Goal: Task Accomplishment & Management: Manage account settings

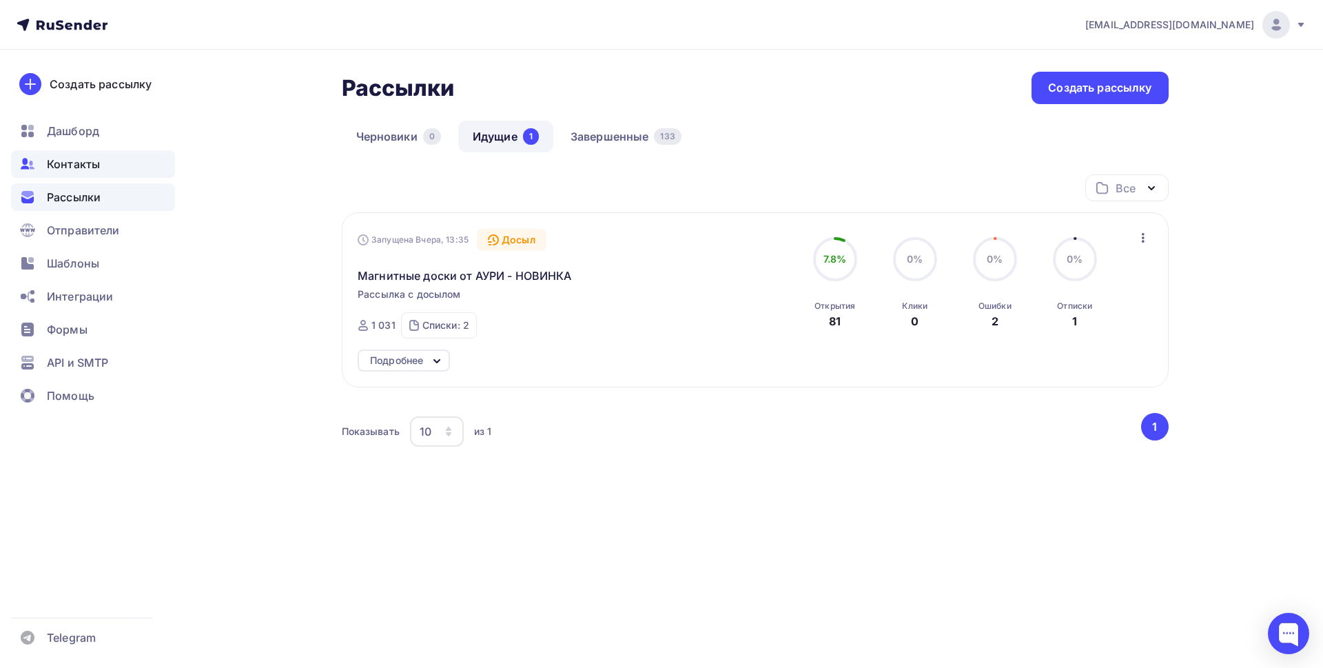
click at [94, 165] on span "Контакты" at bounding box center [73, 164] width 53 height 17
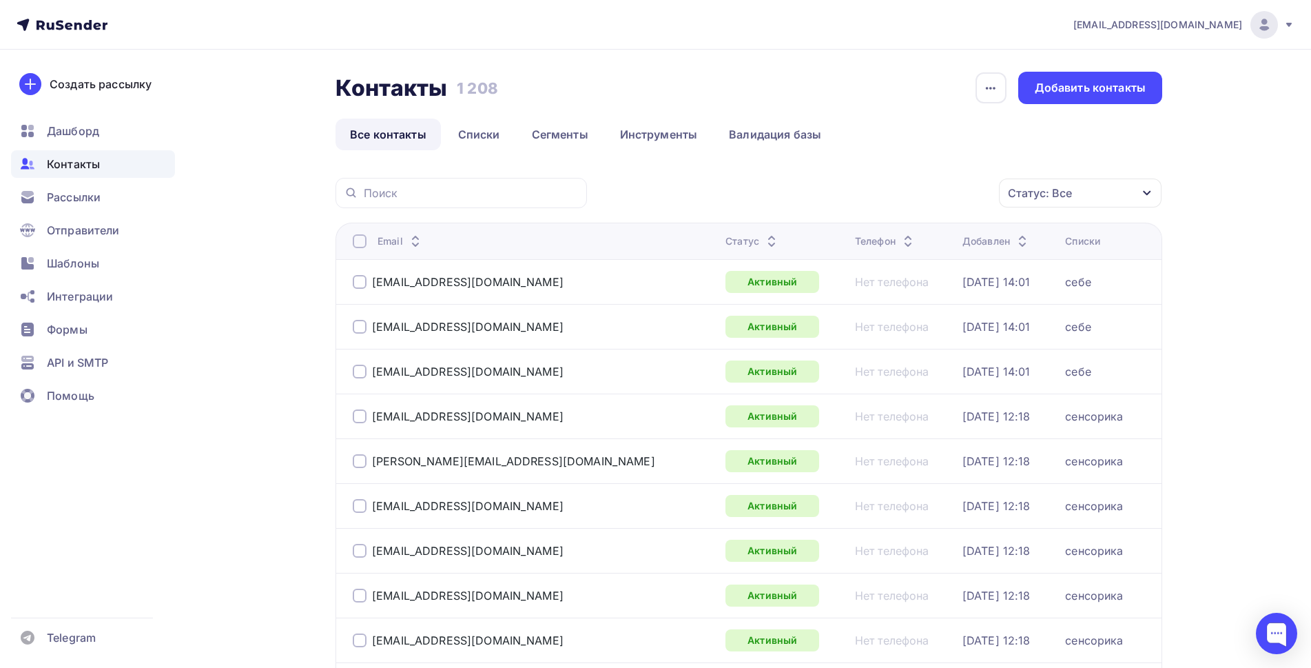
click at [1092, 195] on div "Статус: Все" at bounding box center [1080, 192] width 163 height 29
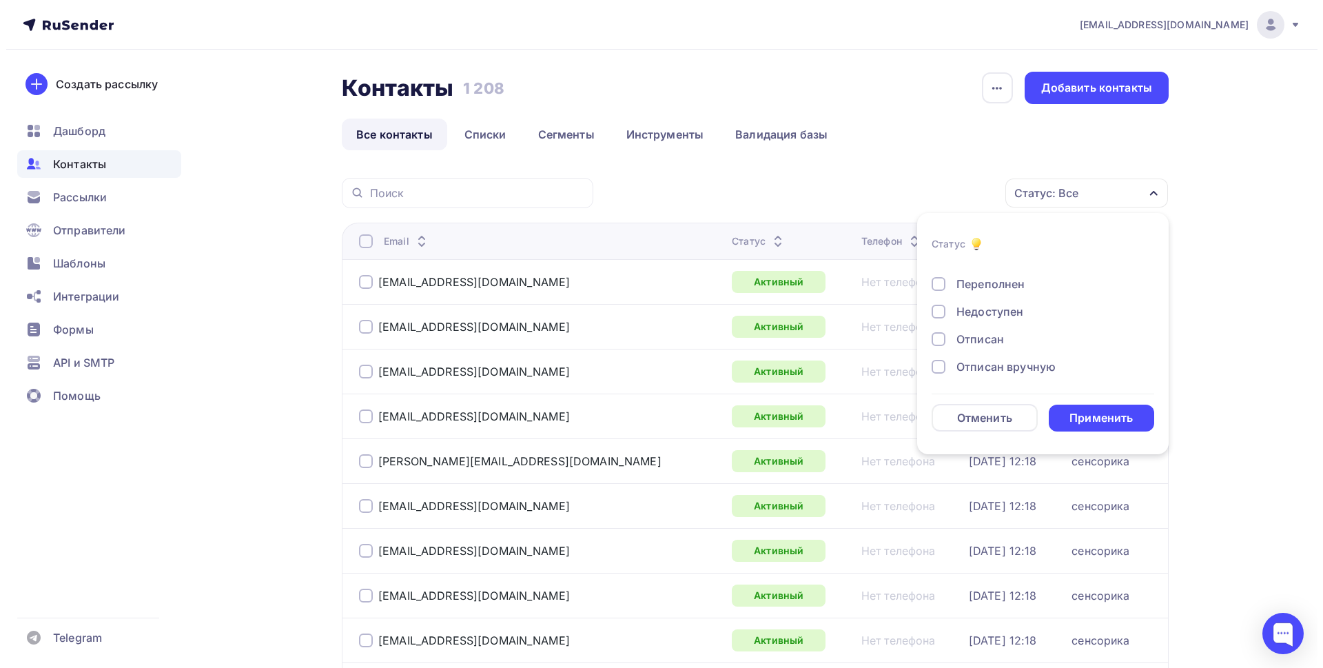
scroll to position [100, 0]
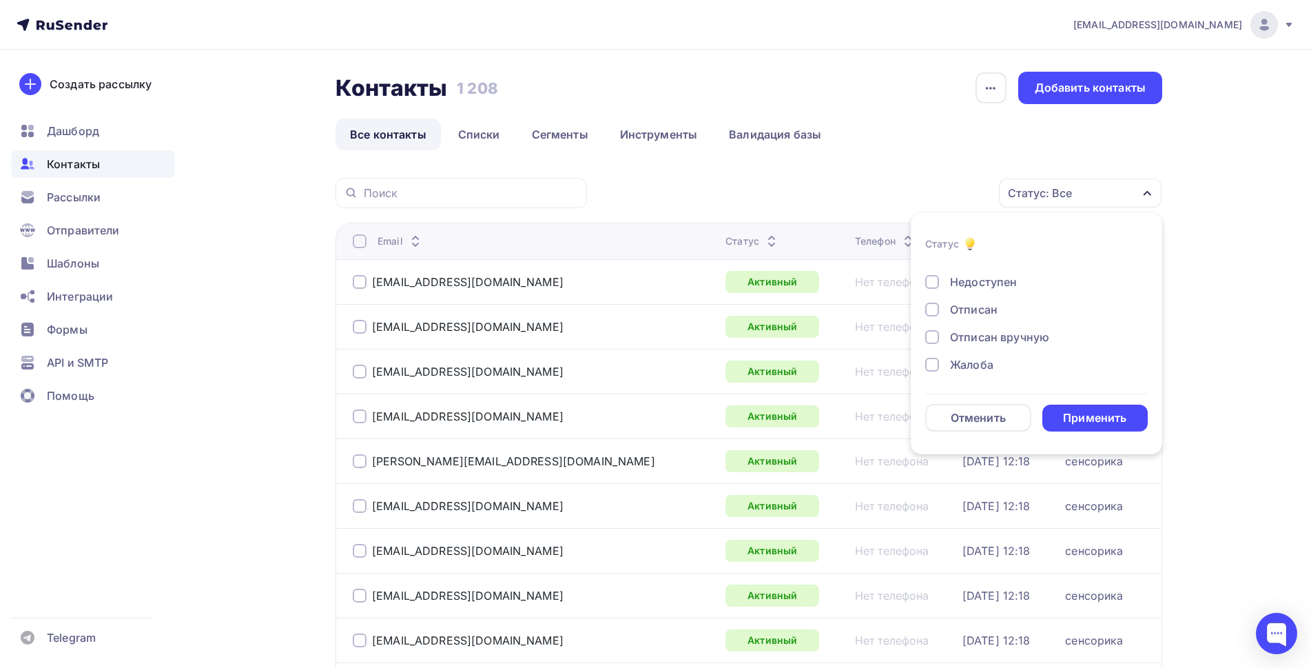
click at [932, 366] on div at bounding box center [932, 365] width 14 height 14
click at [930, 336] on div at bounding box center [932, 337] width 14 height 14
click at [931, 309] on div at bounding box center [932, 309] width 14 height 14
click at [1080, 419] on div "Применить" at bounding box center [1094, 418] width 63 height 16
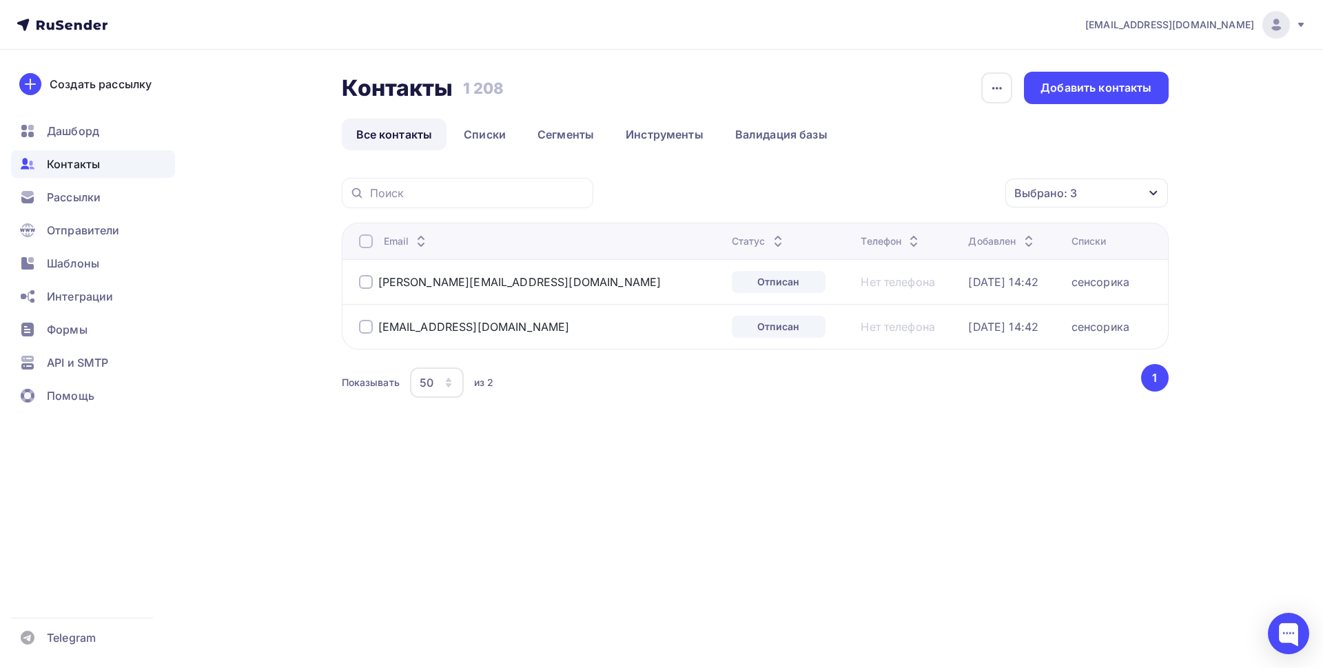
click at [364, 242] on div at bounding box center [366, 241] width 14 height 14
click at [978, 193] on icon "button" at bounding box center [976, 193] width 6 height 3
click at [862, 287] on div "Удалить" at bounding box center [850, 288] width 45 height 17
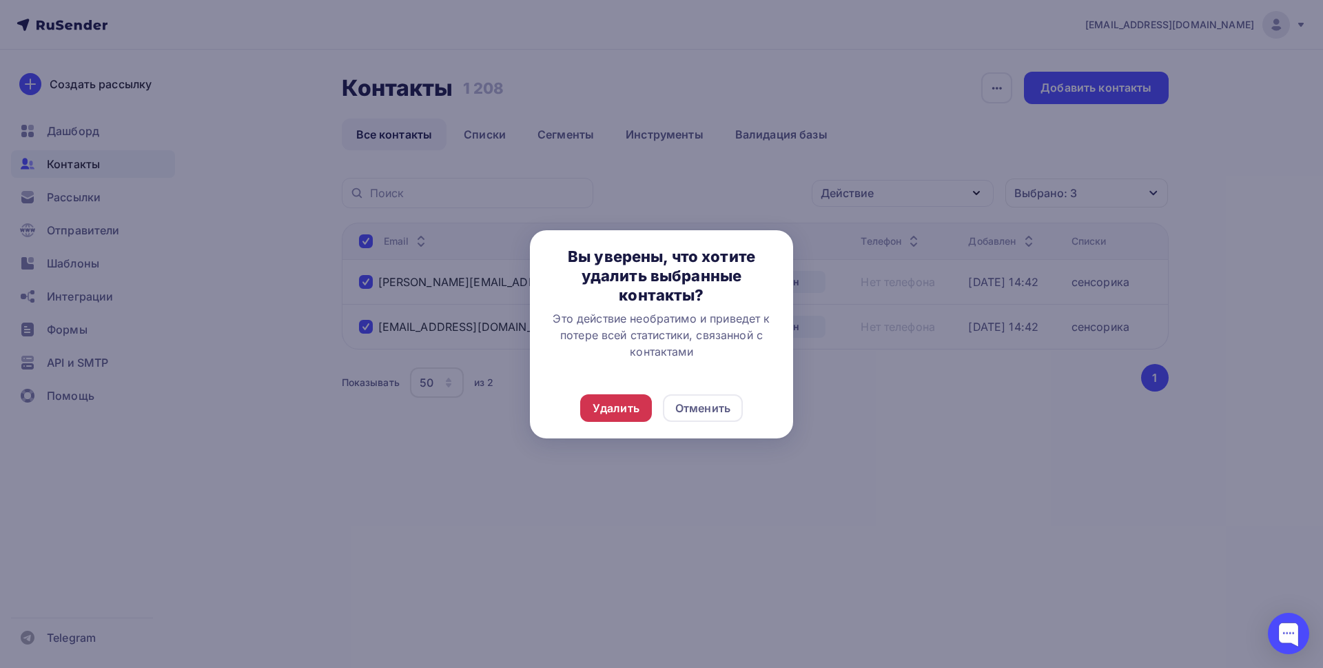
click at [611, 411] on div "Удалить" at bounding box center [615, 408] width 47 height 17
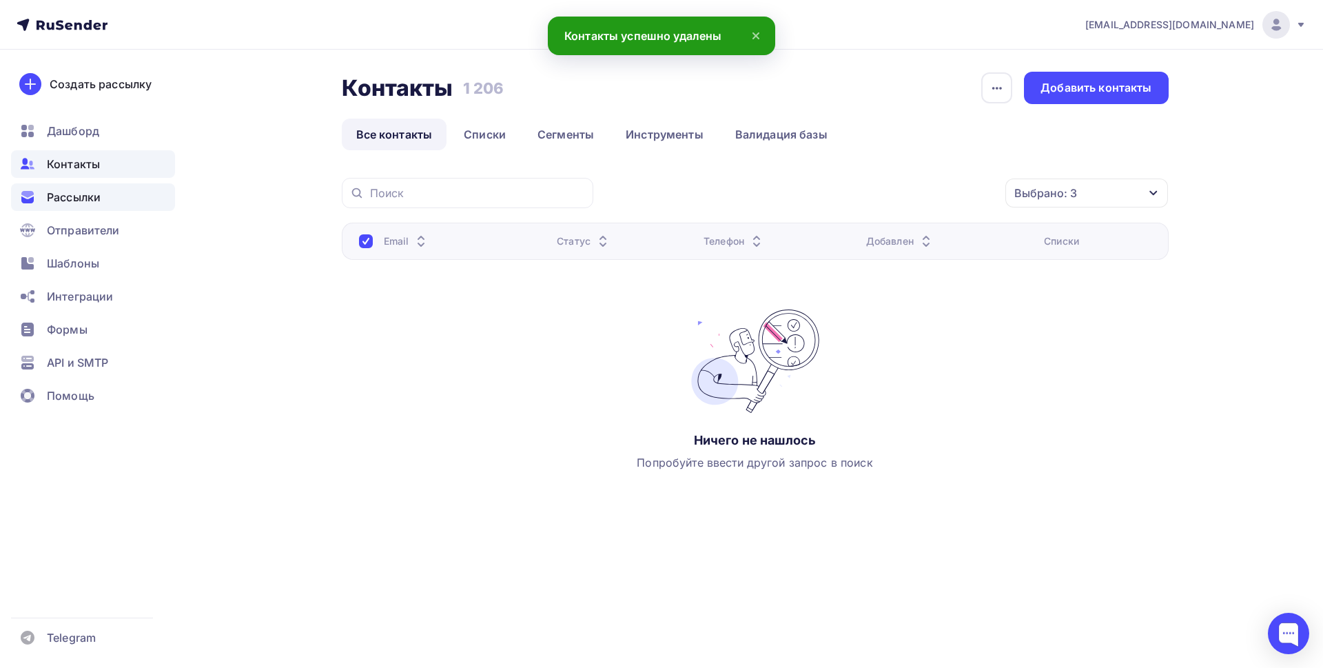
click at [75, 200] on span "Рассылки" at bounding box center [74, 197] width 54 height 17
